Goal: Information Seeking & Learning: Find specific page/section

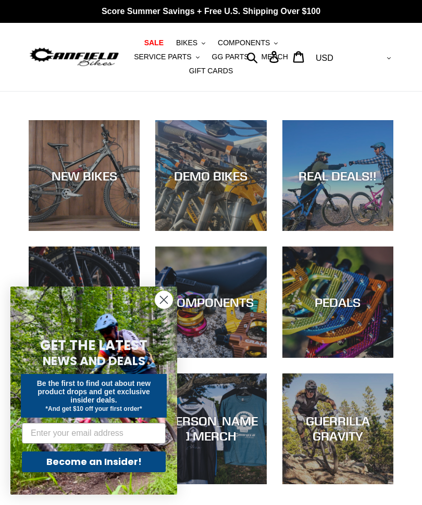
click at [163, 302] on circle "Close dialog" at bounding box center [163, 299] width 17 height 17
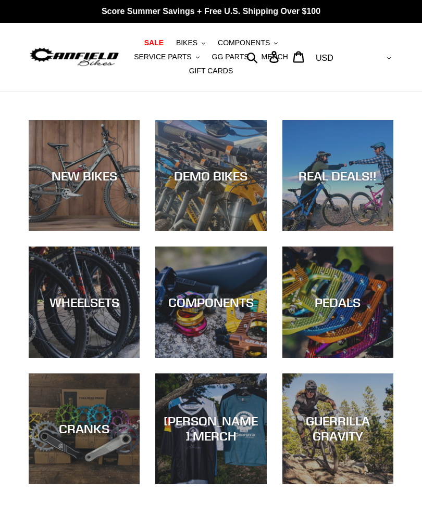
click at [221, 358] on div "COMPONENTS" at bounding box center [210, 358] width 111 height 0
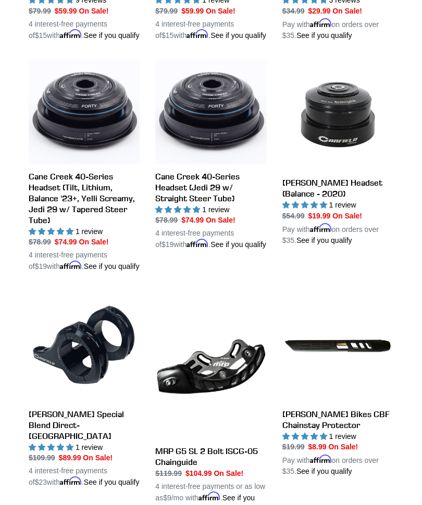
scroll to position [1118, 0]
click at [348, 340] on link "Canfield Bikes CBF Chainstay Protector" at bounding box center [337, 383] width 111 height 187
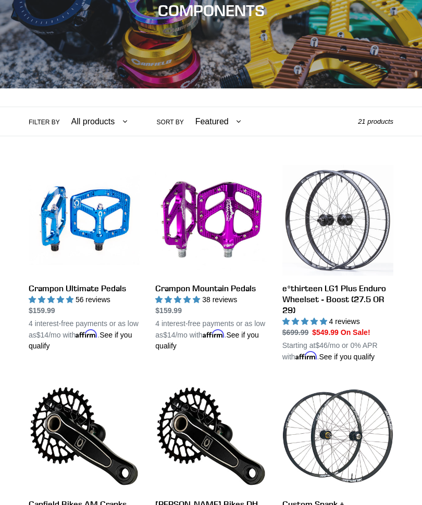
scroll to position [0, 0]
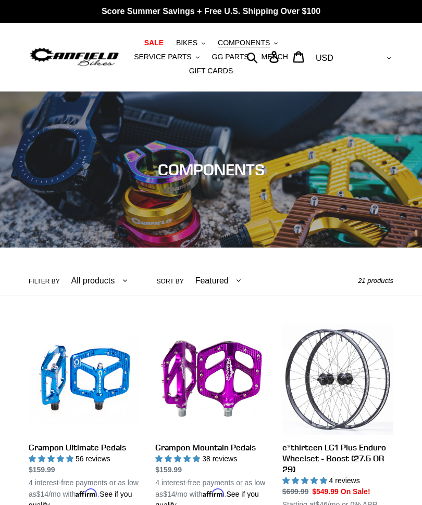
click at [150, 60] on span "SERVICE PARTS" at bounding box center [162, 57] width 57 height 9
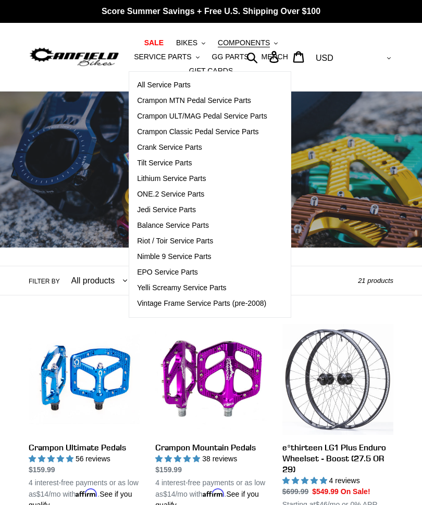
click at [154, 261] on span "Nimble 9 Service Parts" at bounding box center [174, 256] width 74 height 9
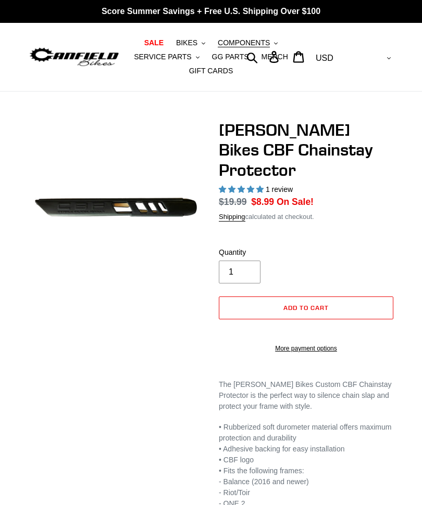
select select "highest-rating"
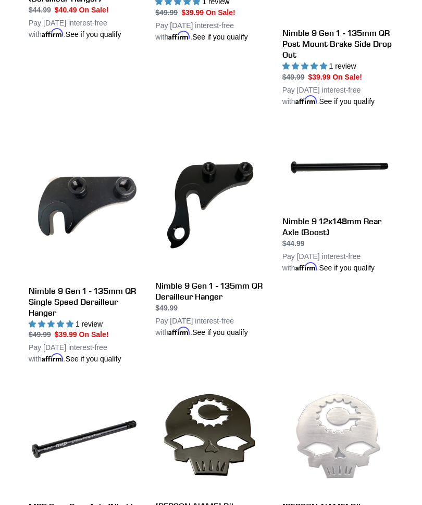
scroll to position [667, 0]
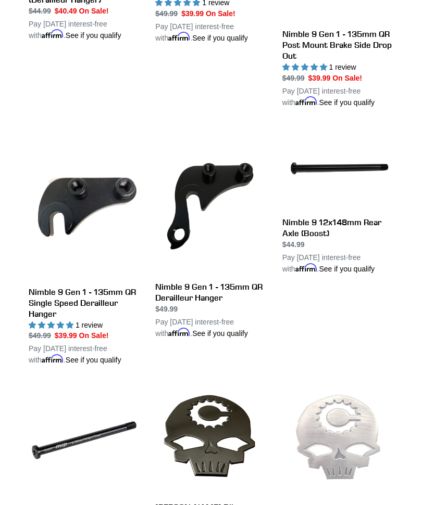
click at [67, 301] on link "Nimble 9 Gen 1 - 135mm QR Single Speed Derailleur Hanger" at bounding box center [84, 246] width 111 height 240
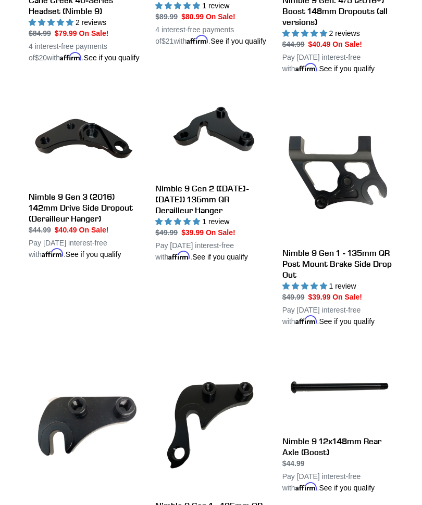
scroll to position [439, 0]
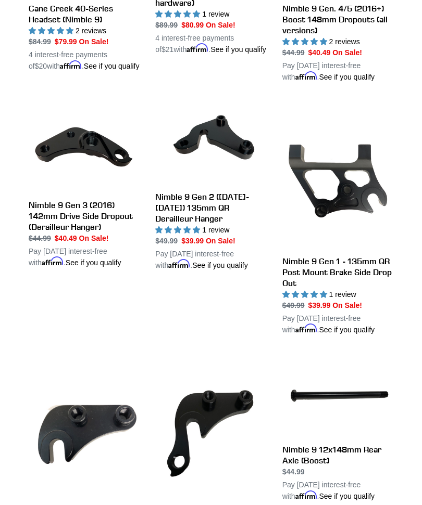
click at [174, 203] on link "Nimble 9 Gen 2 (2013-2015) 135mm QR Derailleur Hanger" at bounding box center [210, 186] width 111 height 170
click at [57, 217] on link "Nimble 9 Gen 3 (2016) 142mm Drive Side Dropout (Derailleur Hanger)" at bounding box center [84, 185] width 111 height 168
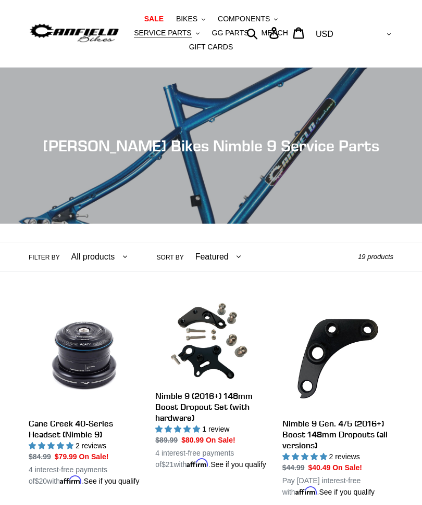
scroll to position [0, 0]
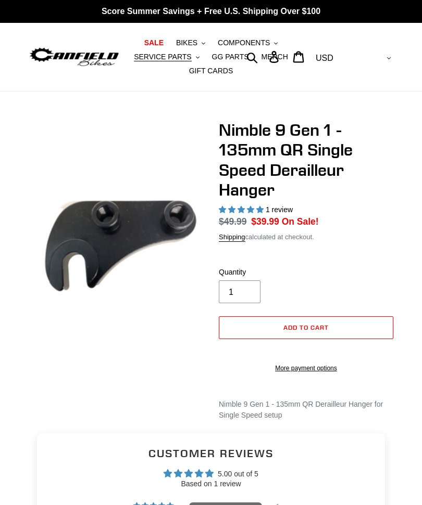
select select "highest-rating"
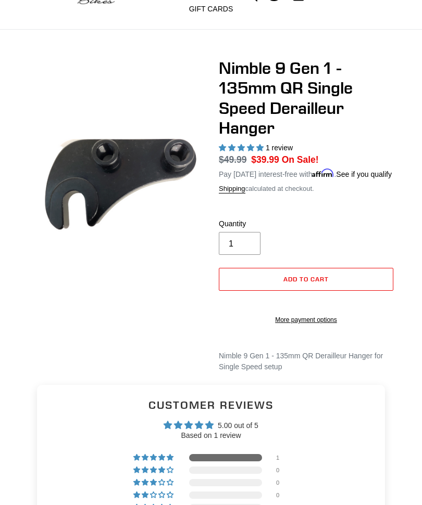
scroll to position [62, 0]
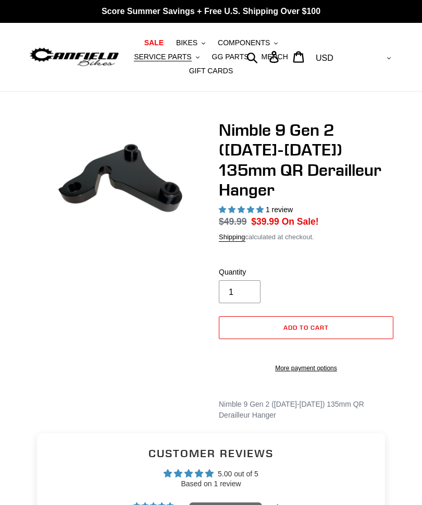
select select "highest-rating"
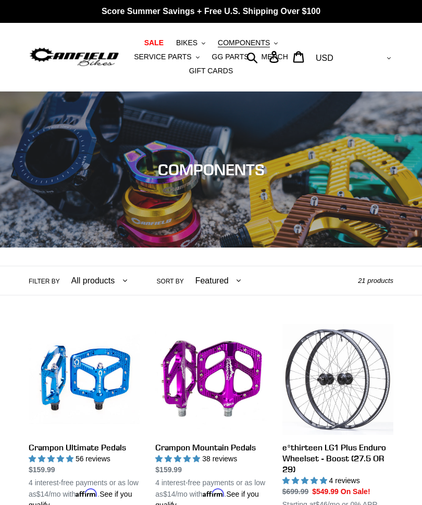
click at [188, 40] on span "BIKES" at bounding box center [186, 43] width 21 height 9
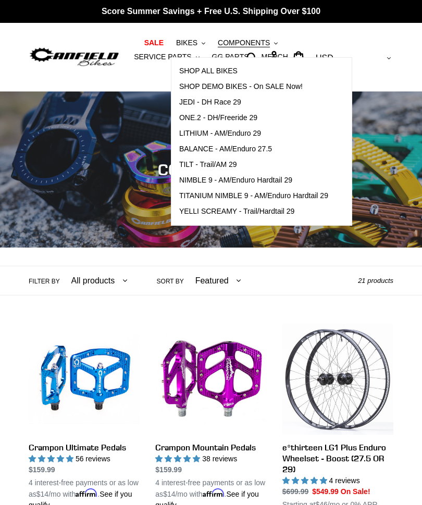
click at [191, 183] on span "NIMBLE 9 - AM/Enduro Hardtail 29" at bounding box center [235, 180] width 113 height 9
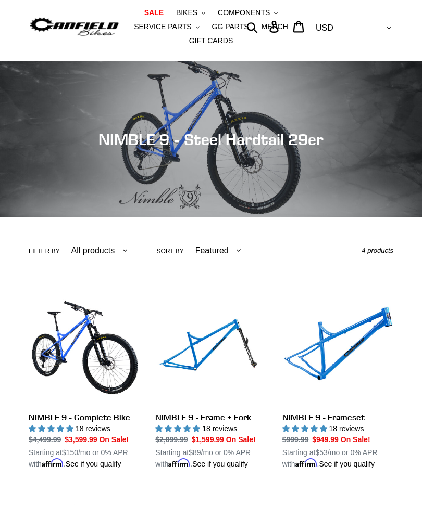
scroll to position [31, 0]
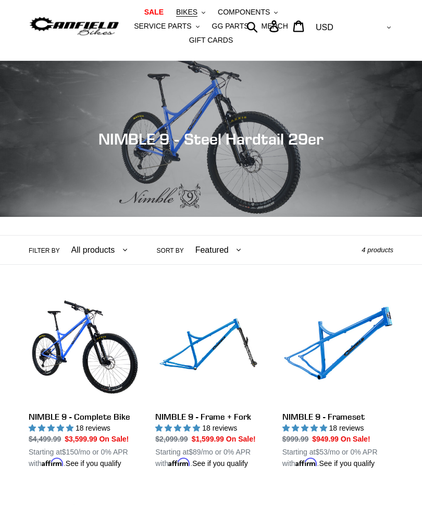
click at [98, 252] on select "All products 29er BFCM23 BFCM24 Hardtail Nimble 9 Trail/AM" at bounding box center [97, 250] width 70 height 29
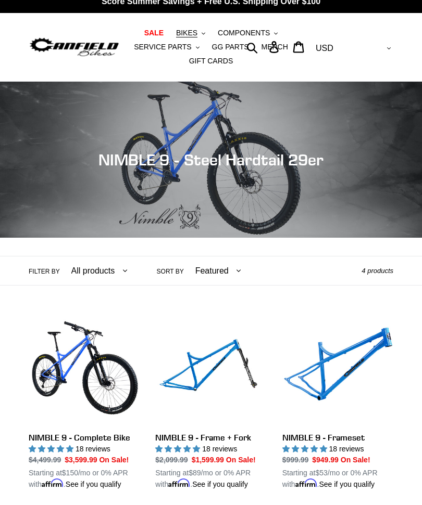
scroll to position [0, 0]
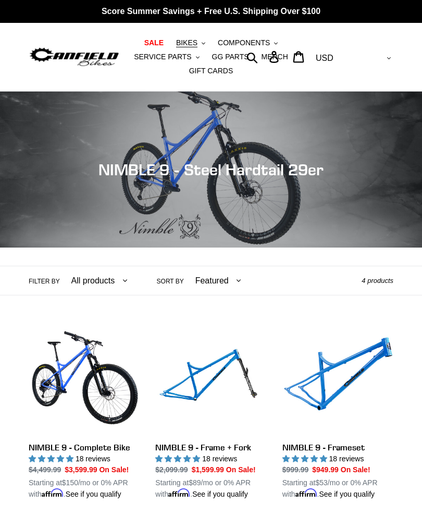
click at [234, 41] on span "COMPONENTS" at bounding box center [244, 43] width 52 height 9
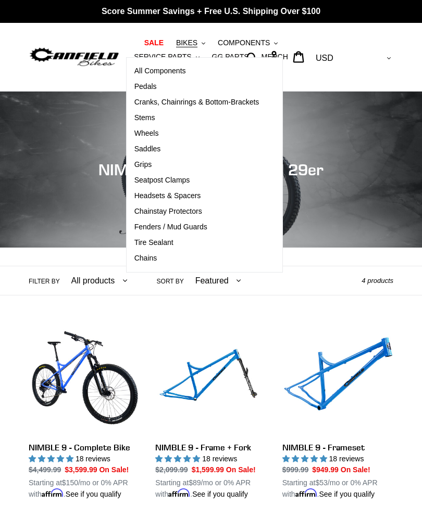
click at [140, 211] on span "Chainstay Protectors" at bounding box center [168, 211] width 68 height 9
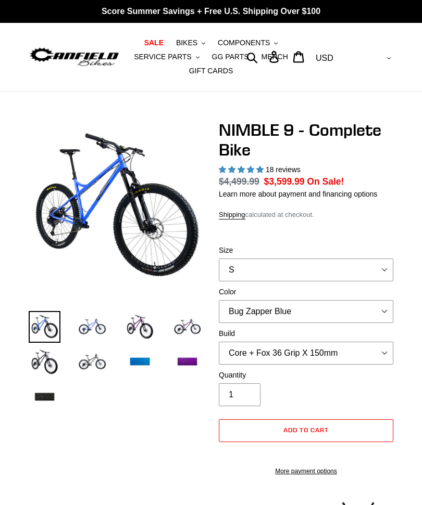
select select "highest-rating"
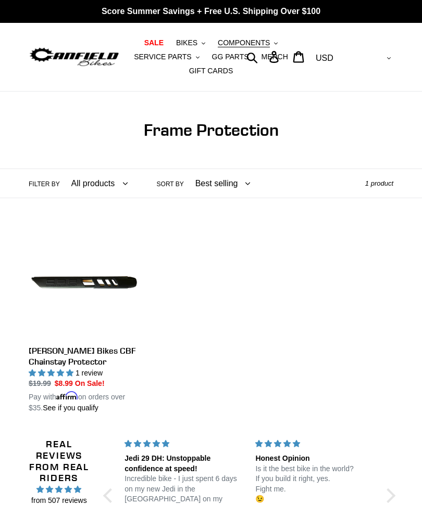
click at [255, 42] on span "COMPONENTS" at bounding box center [244, 43] width 52 height 9
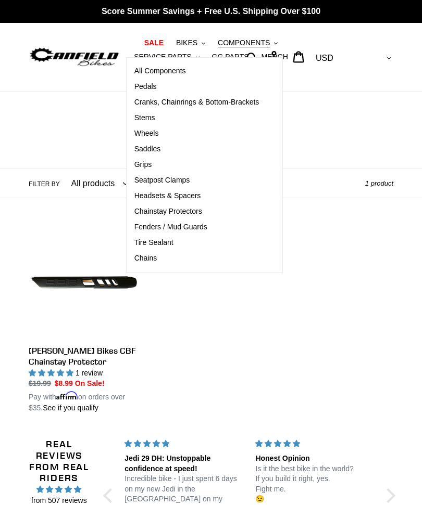
click at [134, 91] on span "Pedals" at bounding box center [145, 86] width 22 height 9
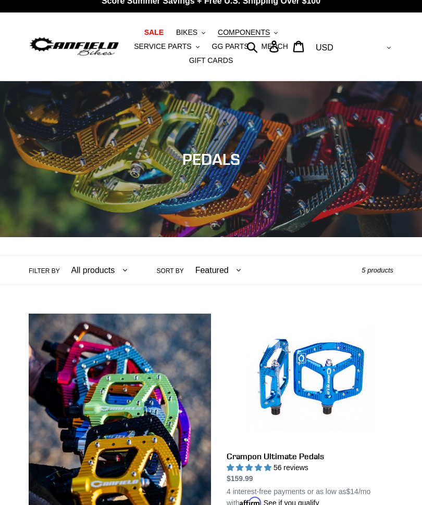
scroll to position [10, 0]
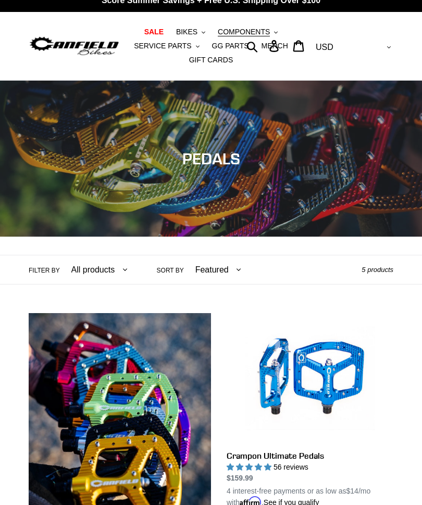
click at [241, 36] on span "COMPONENTS" at bounding box center [244, 32] width 52 height 9
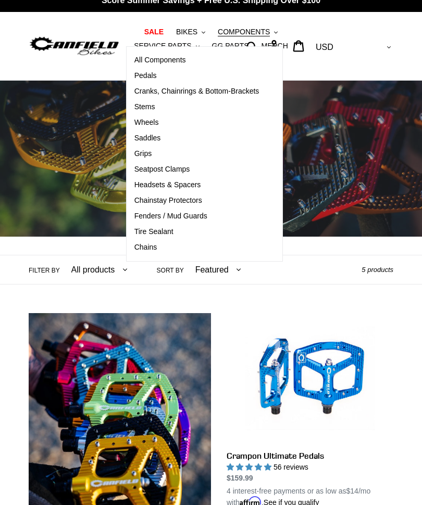
click at [136, 216] on span "Fenders / Mud Guards" at bounding box center [170, 216] width 73 height 9
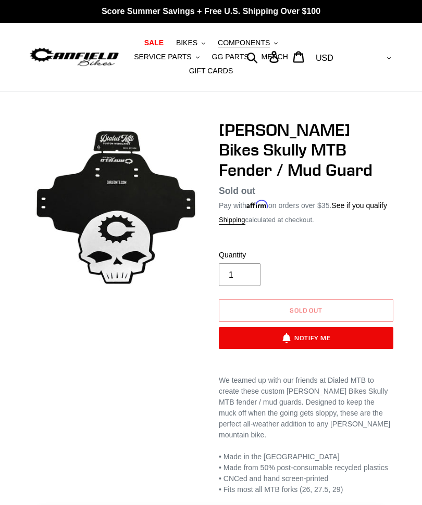
click at [257, 42] on span "COMPONENTS" at bounding box center [244, 43] width 52 height 9
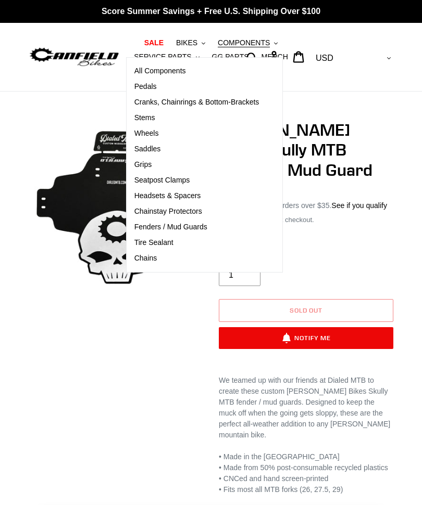
click at [145, 57] on span "SERVICE PARTS" at bounding box center [162, 57] width 57 height 9
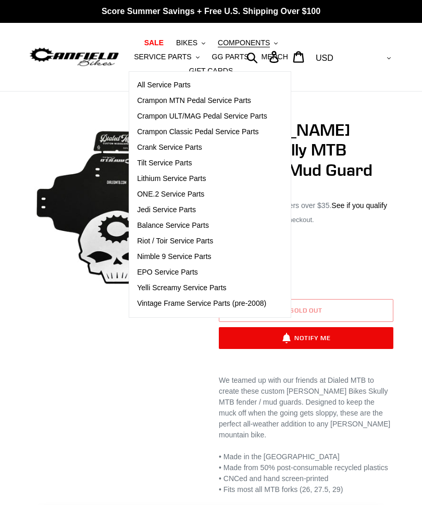
click at [152, 257] on span "Nimble 9 Service Parts" at bounding box center [174, 256] width 74 height 9
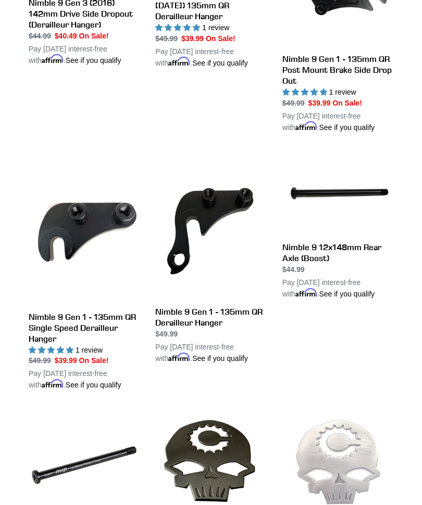
scroll to position [642, 0]
click at [53, 320] on link "Nimble 9 Gen 1 - 135mm QR Single Speed Derailleur Hanger" at bounding box center [84, 271] width 111 height 240
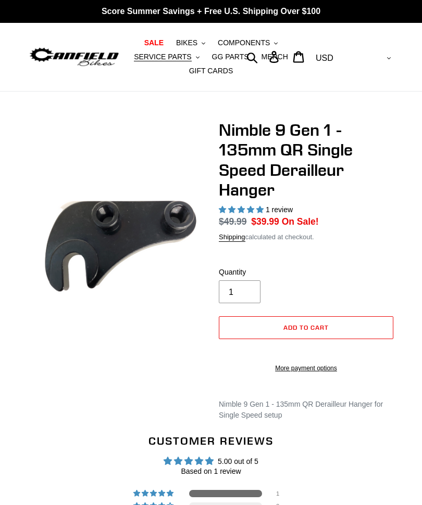
select select "highest-rating"
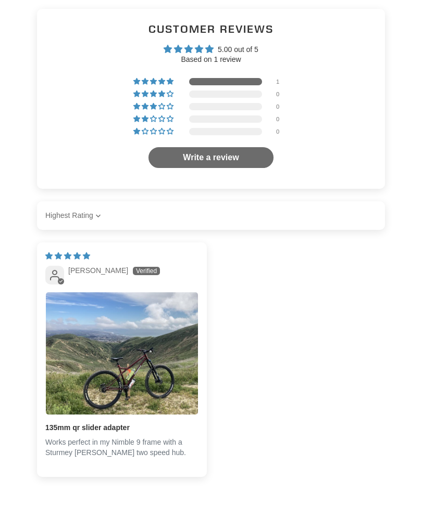
scroll to position [438, 0]
click at [109, 355] on img "Link to user picture 1" at bounding box center [122, 354] width 152 height 122
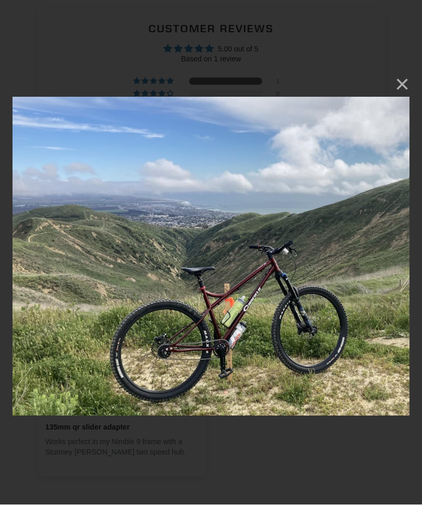
click at [408, 80] on button "×" at bounding box center [396, 84] width 25 height 25
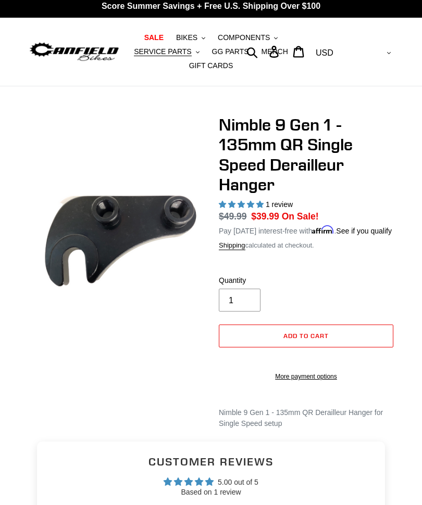
scroll to position [5, 0]
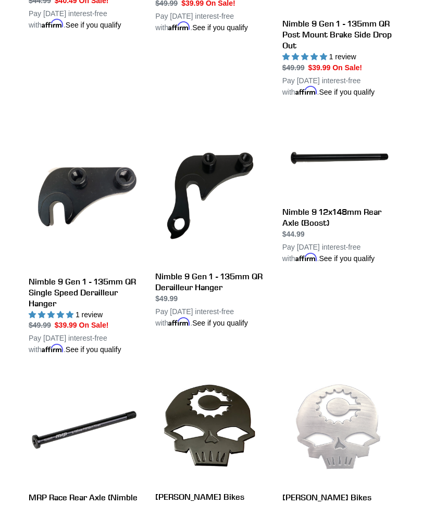
click at [204, 181] on link "Nimble 9 Gen 1 - 135mm QR Derailleur Hanger" at bounding box center [210, 222] width 111 height 213
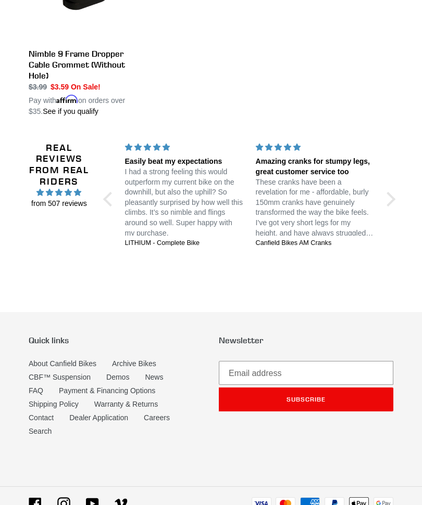
scroll to position [1737, 0]
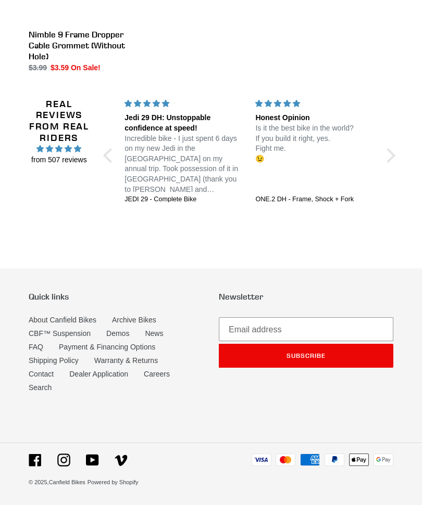
scroll to position [1601, 0]
